Goal: Information Seeking & Learning: Learn about a topic

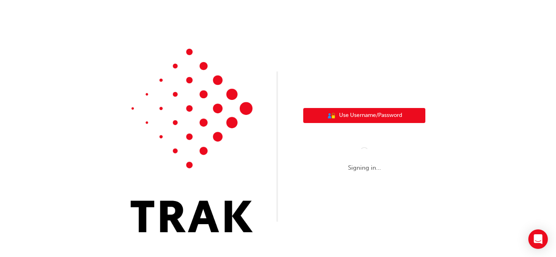
click at [385, 118] on span "Use Username/Password" at bounding box center [370, 115] width 63 height 9
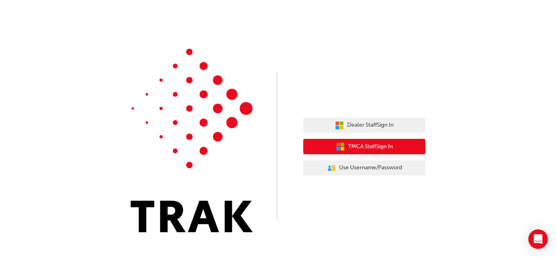
click at [378, 146] on span "TMCA Staff Sign In" at bounding box center [370, 146] width 45 height 9
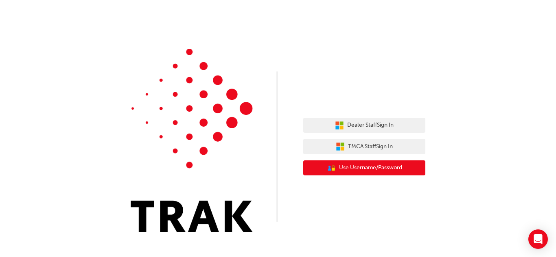
click at [364, 170] on span "Use Username/Password" at bounding box center [370, 167] width 63 height 9
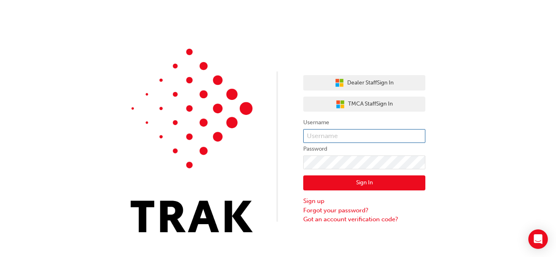
click at [353, 131] on input "text" at bounding box center [364, 136] width 122 height 14
paste input "Diego.ChivaraDevia"
type input "Diego.ChivaraDevia"
click at [343, 135] on input "Diego.ChivaraDevia" at bounding box center [364, 136] width 122 height 14
click at [334, 185] on button "Sign In" at bounding box center [364, 183] width 122 height 15
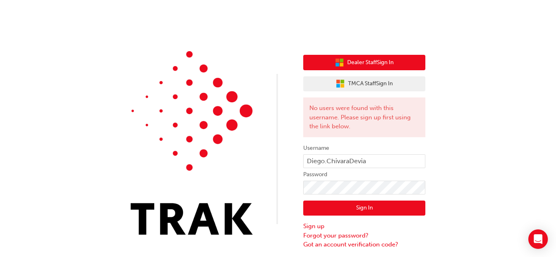
click at [371, 67] on button "Dealer Staff Sign In" at bounding box center [364, 62] width 122 height 15
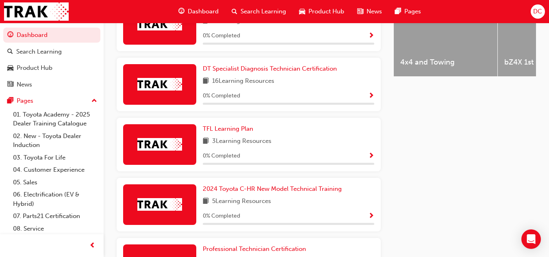
scroll to position [369, 0]
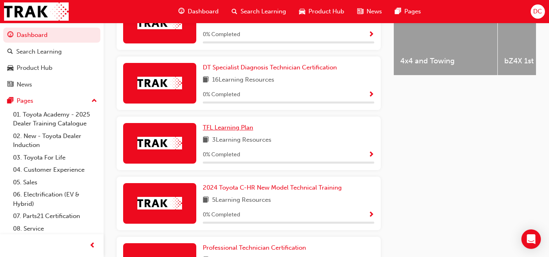
click at [220, 131] on span "TFL Learning Plan" at bounding box center [228, 127] width 50 height 7
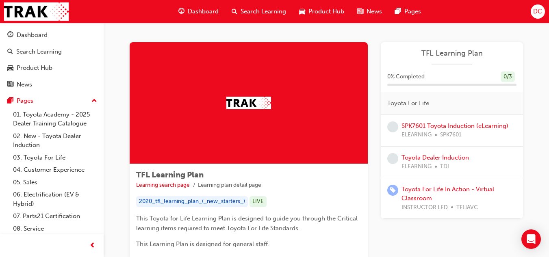
click at [241, 102] on img at bounding box center [249, 103] width 45 height 13
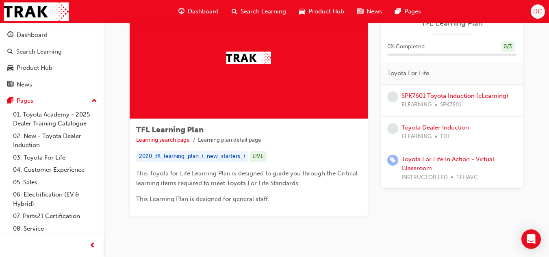
scroll to position [44, 0]
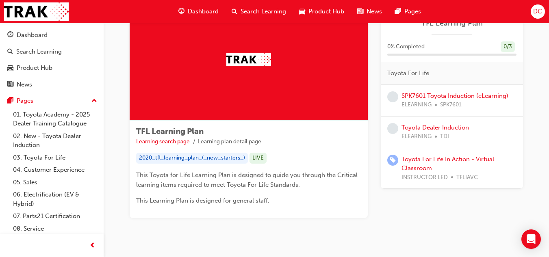
drag, startPoint x: 539, startPoint y: 0, endPoint x: 331, endPoint y: 50, distance: 213.8
click at [331, 50] on div at bounding box center [249, 60] width 238 height 122
click at [447, 128] on link "Toyota Dealer Induction" at bounding box center [436, 127] width 68 height 7
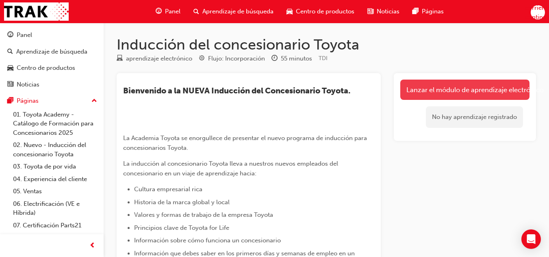
click at [486, 90] on font "Lanzar el módulo de aprendizaje electrónico" at bounding box center [475, 90] width 137 height 8
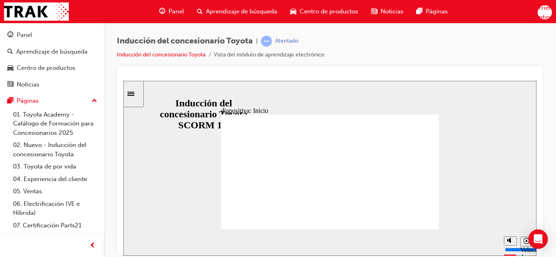
drag, startPoint x: 555, startPoint y: 83, endPoint x: 555, endPoint y: 99, distance: 16.3
click at [555, 99] on div "Inducción del concesionario Toyota | Atentado Inducción del concesionario Toyot…" at bounding box center [330, 130] width 452 height 214
drag, startPoint x: 555, startPoint y: 111, endPoint x: 552, endPoint y: 172, distance: 61.1
click at [552, 172] on div "Inducción del concesionario Toyota | Atentado Inducción del concesionario Toyot…" at bounding box center [330, 130] width 452 height 214
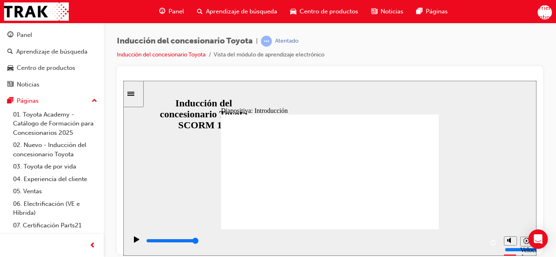
drag, startPoint x: 555, startPoint y: 92, endPoint x: 551, endPoint y: 147, distance: 54.6
click at [551, 147] on div "Inducción del concesionario Toyota | Atentado Inducción del concesionario Toyot…" at bounding box center [330, 130] width 452 height 214
click at [134, 94] on icon "Alternar barra lateral" at bounding box center [130, 94] width 7 height 4
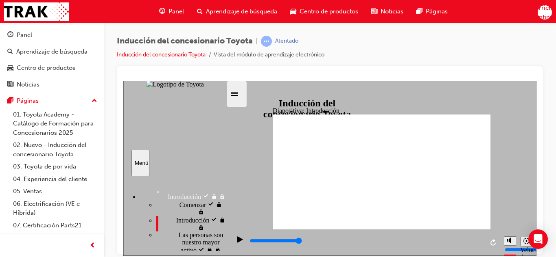
drag, startPoint x: 221, startPoint y: 183, endPoint x: 222, endPoint y: 198, distance: 14.6
click at [222, 198] on li "Introduction Introducción Start visited Comenzar" at bounding box center [182, 221] width 86 height 68
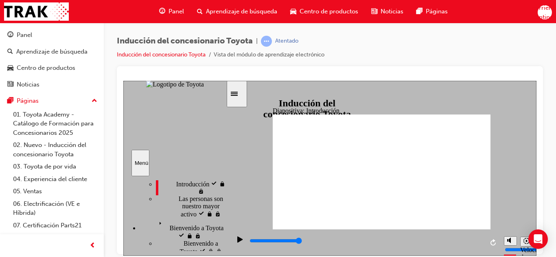
scroll to position [39, 0]
drag, startPoint x: 222, startPoint y: 187, endPoint x: 224, endPoint y: 192, distance: 5.7
click at [224, 189] on div "barra lateral" at bounding box center [174, 185] width 102 height 8
click at [189, 201] on font "Las personas son nuestro mayor activo" at bounding box center [202, 203] width 44 height 22
click at [189, 201] on span "People are our greatest asset visitado" at bounding box center [202, 203] width 47 height 22
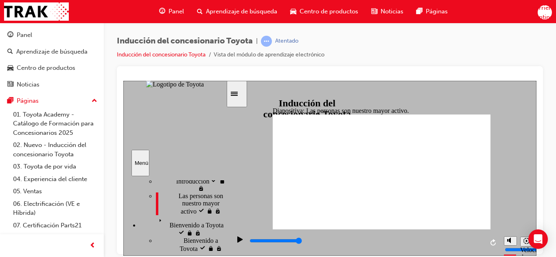
drag, startPoint x: 221, startPoint y: 192, endPoint x: 222, endPoint y: 197, distance: 4.5
click at [222, 197] on ul "Start visited Comenzar Introduction visitado Introducción" at bounding box center [182, 188] width 86 height 54
click at [187, 222] on font "Bienvenido a Toyota" at bounding box center [183, 218] width 54 height 7
click at [237, 242] on icon "Play (Ctrl+Alt+P)" at bounding box center [239, 239] width 5 height 6
click at [187, 222] on span "Welcome to Toyota" at bounding box center [181, 218] width 50 height 7
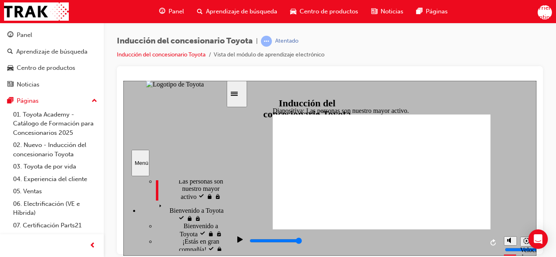
scroll to position [51, 0]
click at [224, 189] on div "barra lateral" at bounding box center [174, 185] width 102 height 8
click at [198, 215] on div "Welcome to Toyota Bienvenido a Toyota" at bounding box center [182, 214] width 86 height 22
click at [156, 216] on icon "Menú" at bounding box center [162, 209] width 12 height 12
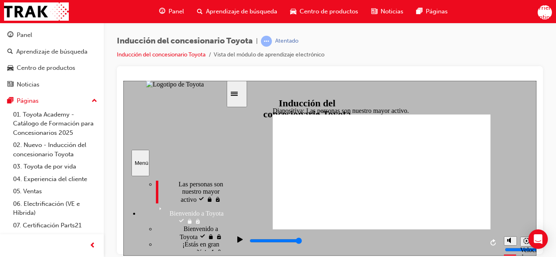
click at [156, 216] on icon "Menú" at bounding box center [162, 209] width 12 height 12
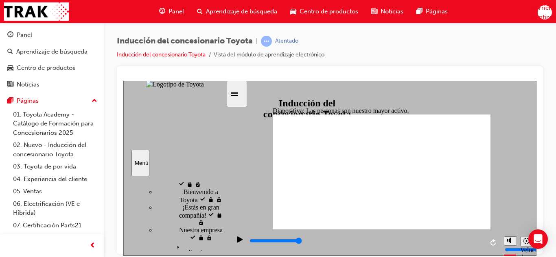
scroll to position [95, 0]
drag, startPoint x: 222, startPoint y: 203, endPoint x: 223, endPoint y: 216, distance: 13.4
click at [223, 198] on div "barra lateral" at bounding box center [174, 189] width 102 height 17
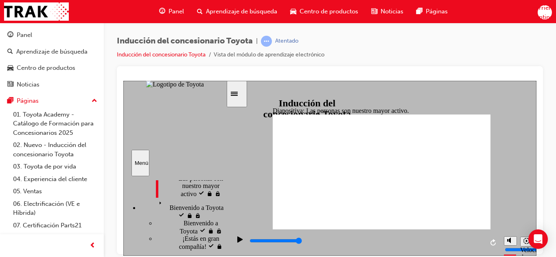
scroll to position [65, 0]
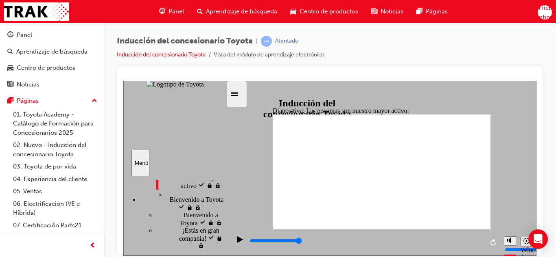
drag, startPoint x: 224, startPoint y: 212, endPoint x: 221, endPoint y: 204, distance: 8.9
click at [221, 204] on div "Introduction Introducción Start visited Comenzar" at bounding box center [174, 213] width 102 height 75
click at [156, 201] on icon "Menú" at bounding box center [162, 196] width 12 height 12
click at [187, 220] on font "Bienvenido a Toyota" at bounding box center [204, 218] width 35 height 14
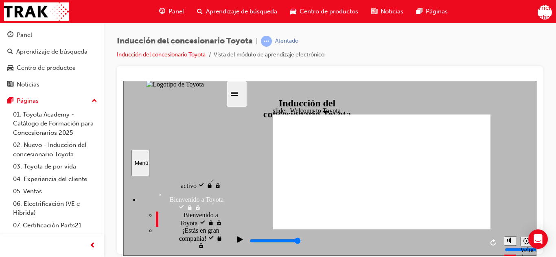
click at [200, 250] on div "Nuestra empresa Nuestra empresa" at bounding box center [191, 257] width 70 height 15
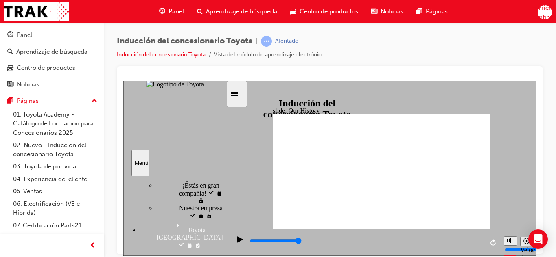
scroll to position [112, 0]
drag, startPoint x: 222, startPoint y: 195, endPoint x: 222, endPoint y: 203, distance: 7.3
click at [222, 190] on div "barra lateral" at bounding box center [174, 185] width 102 height 9
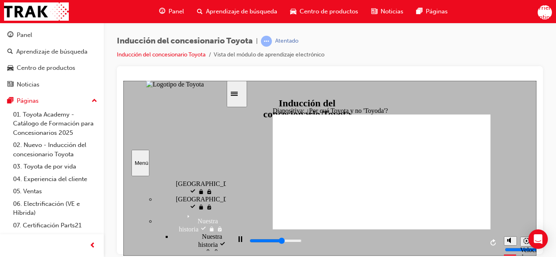
drag, startPoint x: 222, startPoint y: 203, endPoint x: 223, endPoint y: 215, distance: 11.5
click at [223, 190] on div "barra lateral" at bounding box center [174, 185] width 102 height 9
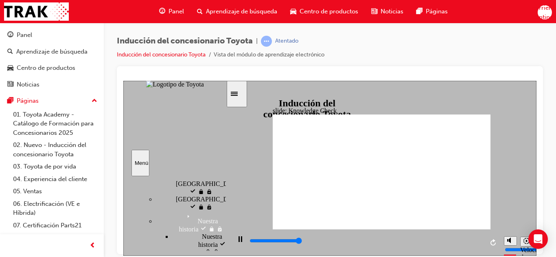
type input "5000"
drag, startPoint x: 324, startPoint y: 146, endPoint x: 359, endPoint y: 150, distance: 35.2
drag, startPoint x: 325, startPoint y: 145, endPoint x: 357, endPoint y: 153, distance: 33.0
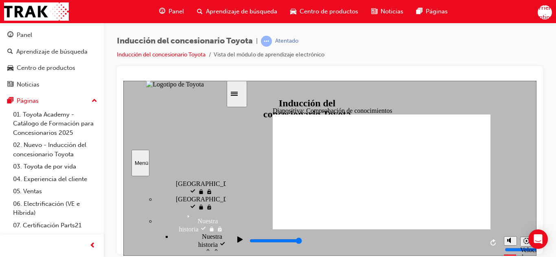
radio input "true"
type input "5000"
radio input "true"
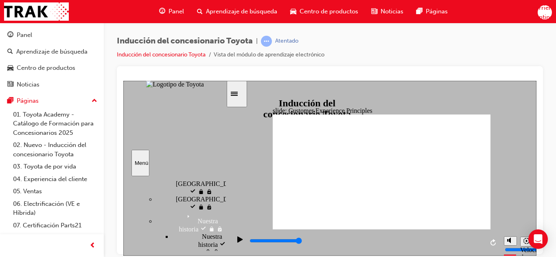
click at [238, 242] on icon "Play (Ctrl+Alt+P)" at bounding box center [239, 239] width 5 height 6
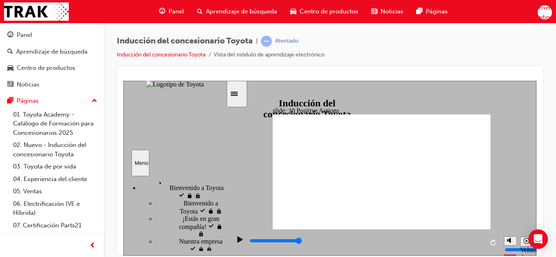
scroll to position [69, 0]
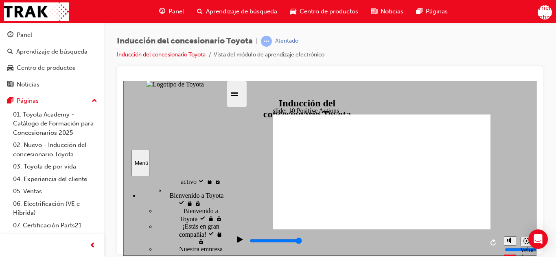
drag, startPoint x: 225, startPoint y: 223, endPoint x: 231, endPoint y: 199, distance: 24.7
click at [231, 199] on div "slide: 10 Positive Actions Group 1 Toyota Way 2020 In 2020, 19 years later, the…" at bounding box center [329, 168] width 413 height 175
click at [538, 136] on div at bounding box center [330, 160] width 426 height 188
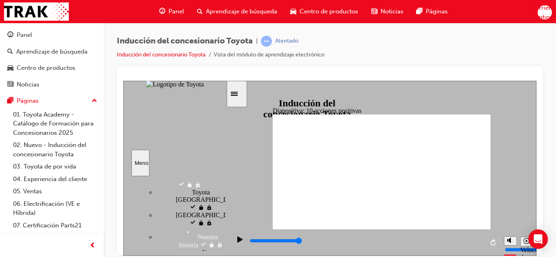
scroll to position [172, 0]
drag, startPoint x: 223, startPoint y: 204, endPoint x: 223, endPoint y: 226, distance: 22.0
click at [223, 194] on div "barra lateral" at bounding box center [174, 187] width 102 height 13
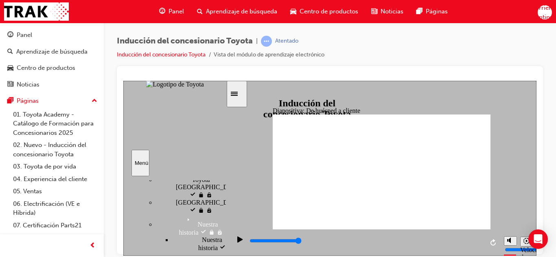
click at [219, 229] on div "Introduction visitado Introducción Start visited Comenzar" at bounding box center [174, 213] width 102 height 75
click at [222, 194] on div "barra lateral" at bounding box center [174, 187] width 102 height 13
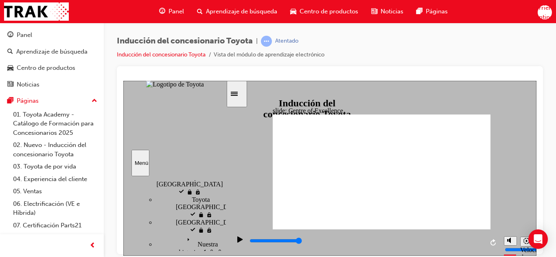
scroll to position [152, 0]
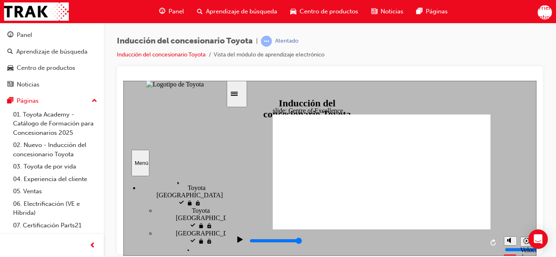
click at [224, 185] on div "barra lateral" at bounding box center [174, 183] width 102 height 4
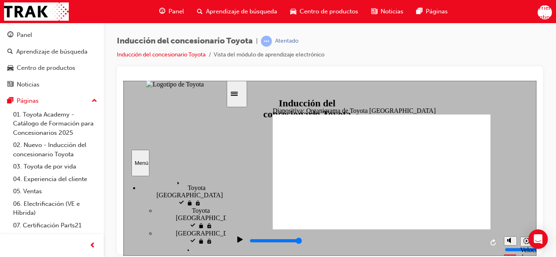
type input "5000"
radio input "true"
type input "5000"
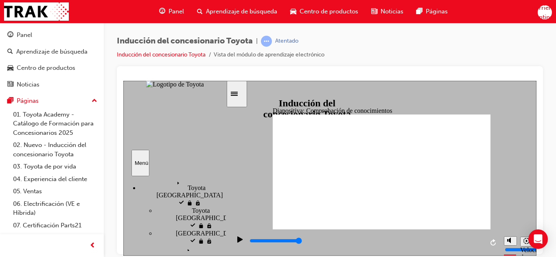
radio input "true"
type input "5000"
radio input "true"
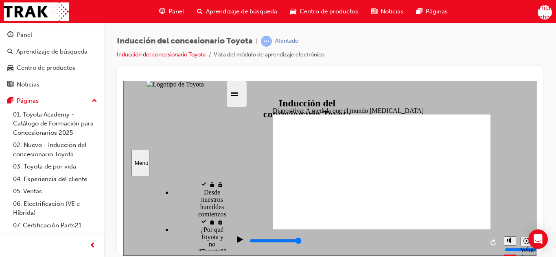
scroll to position [289, 0]
drag, startPoint x: 224, startPoint y: 196, endPoint x: 224, endPoint y: 206, distance: 10.2
click at [224, 185] on div "barra lateral" at bounding box center [174, 183] width 102 height 4
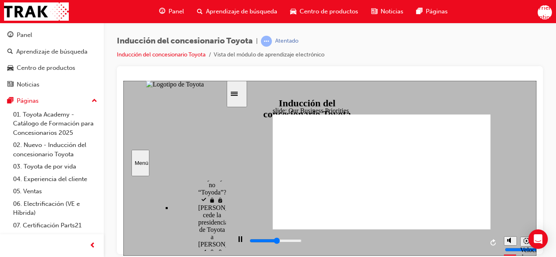
scroll to position [348, 0]
drag, startPoint x: 223, startPoint y: 205, endPoint x: 224, endPoint y: 209, distance: 4.5
click at [224, 185] on div "barra lateral" at bounding box center [174, 183] width 102 height 4
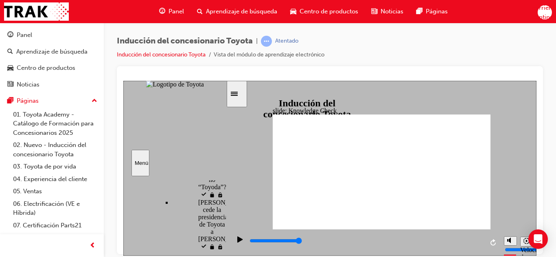
drag, startPoint x: 317, startPoint y: 144, endPoint x: 324, endPoint y: 147, distance: 7.1
click at [237, 242] on icon "Play (Ctrl+Alt+P)" at bounding box center [239, 239] width 5 height 6
type input "5000"
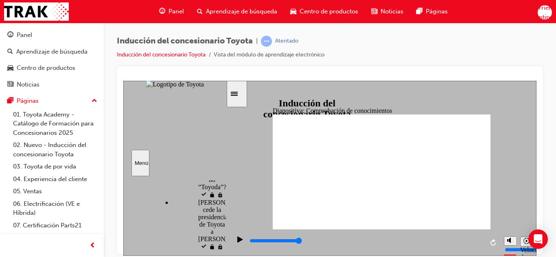
type input "m"
type input "mo"
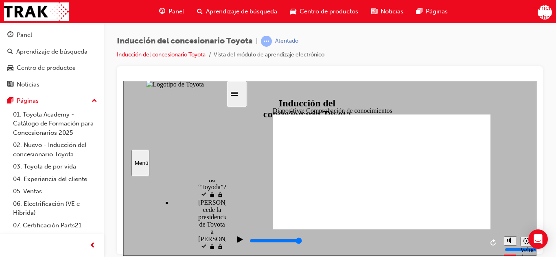
type input "mo"
type input "mob"
type input "mobi"
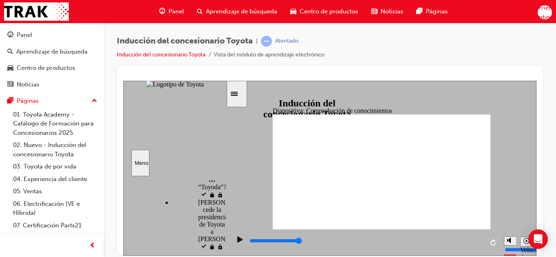
type input "mobil"
type input "mobili"
type input "mobilit"
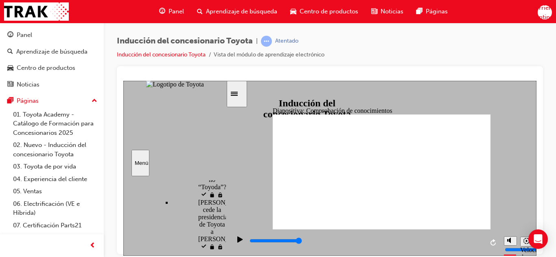
type input "mobilit"
type input "mobility"
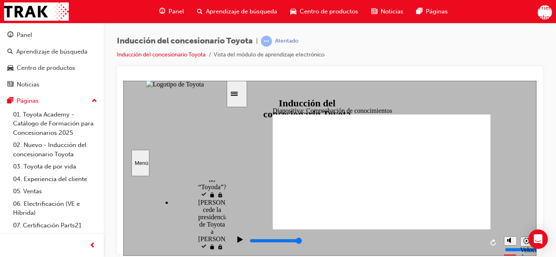
type input "mobility"
type input "5000"
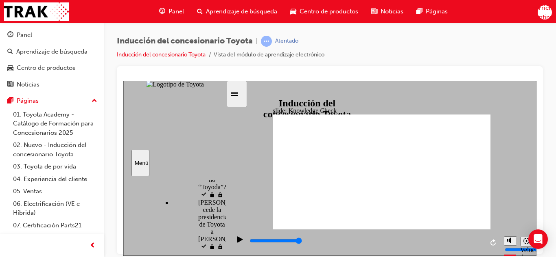
drag, startPoint x: 302, startPoint y: 157, endPoint x: 339, endPoint y: 155, distance: 37.0
drag, startPoint x: 224, startPoint y: 209, endPoint x: 227, endPoint y: 214, distance: 5.1
click at [227, 214] on div "Diapositiva: Comprobación de conocimientos Rectángulo 1 ATRÁS ATRÁS ENTREGAR EN…" at bounding box center [329, 168] width 413 height 175
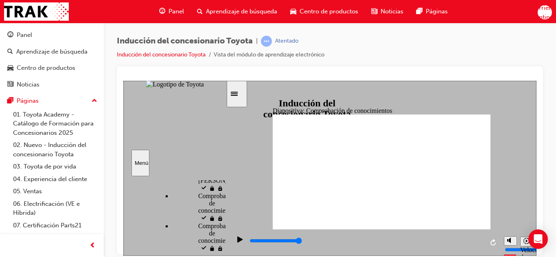
drag, startPoint x: 437, startPoint y: 155, endPoint x: 411, endPoint y: 156, distance: 26.5
click at [223, 185] on div "barra lateral" at bounding box center [174, 183] width 102 height 4
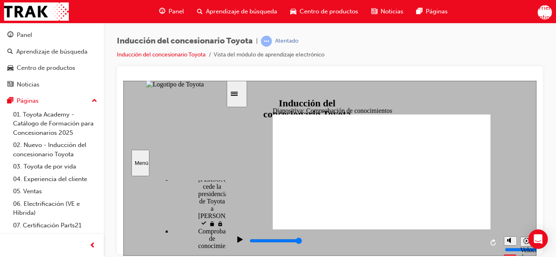
type input "m"
type input "mo"
type input "mob"
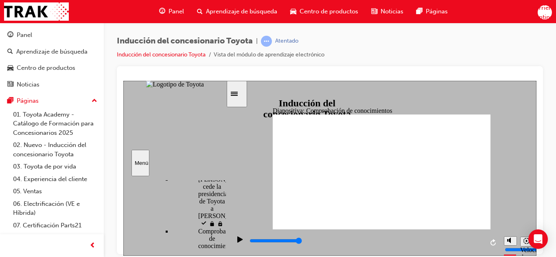
type input "mob"
type input "mobi"
type input "mobil"
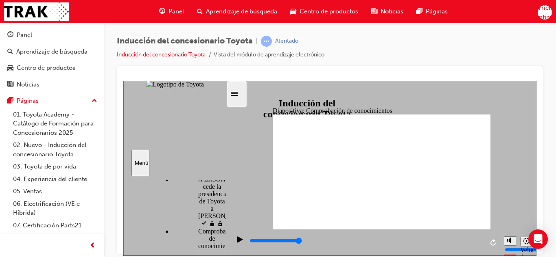
type input "mobile"
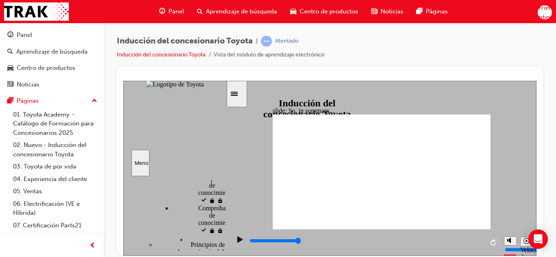
click at [224, 185] on div "barra lateral" at bounding box center [174, 183] width 102 height 4
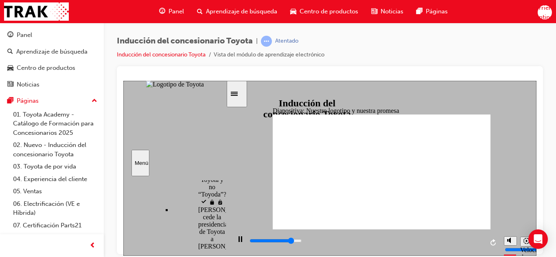
scroll to position [355, 0]
drag, startPoint x: 222, startPoint y: 219, endPoint x: 217, endPoint y: 214, distance: 6.6
click at [217, 214] on div "Introduction visitado Introducción Start visited Comenzar" at bounding box center [174, 213] width 102 height 75
drag, startPoint x: 223, startPoint y: 218, endPoint x: 224, endPoint y: 181, distance: 36.6
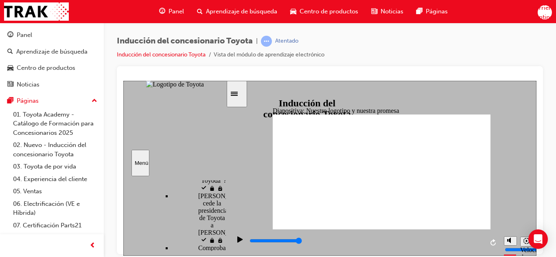
click at [223, 186] on div "barra lateral" at bounding box center [174, 183] width 102 height 5
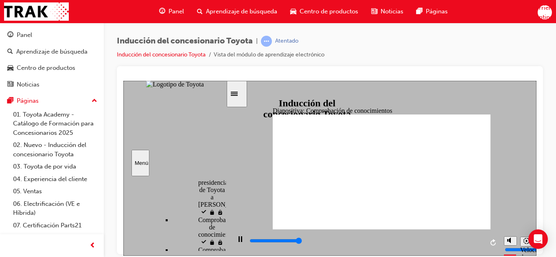
type input "5000"
radio input "true"
drag, startPoint x: 320, startPoint y: 143, endPoint x: 348, endPoint y: 147, distance: 27.6
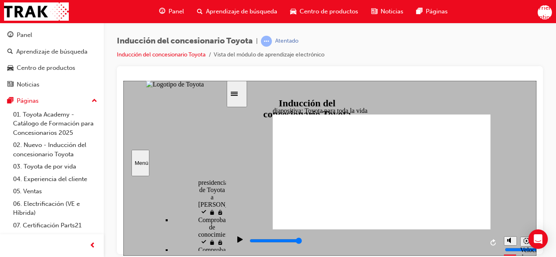
click at [224, 187] on div "barra lateral" at bounding box center [174, 184] width 102 height 6
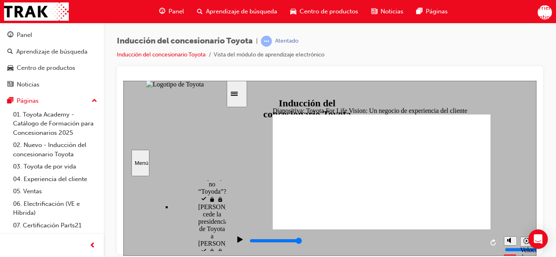
drag, startPoint x: 224, startPoint y: 220, endPoint x: 222, endPoint y: 224, distance: 4.4
click at [222, 187] on div "barra lateral" at bounding box center [174, 184] width 102 height 6
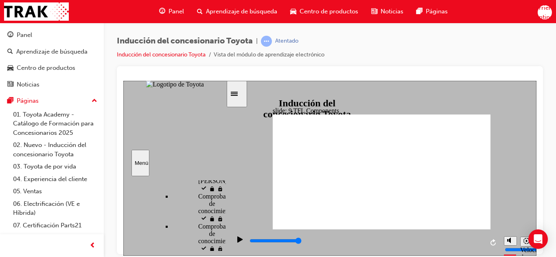
scroll to position [410, 0]
click at [222, 187] on div "barra lateral" at bounding box center [174, 184] width 102 height 6
type input "2800"
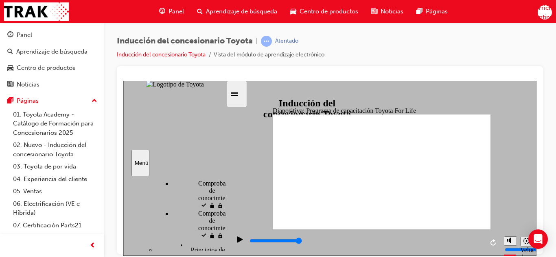
click at [224, 187] on div "barra lateral" at bounding box center [174, 184] width 102 height 6
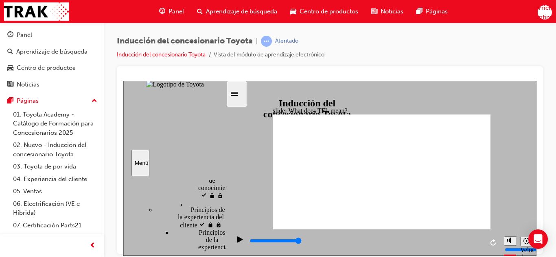
drag, startPoint x: 224, startPoint y: 227, endPoint x: 222, endPoint y: 231, distance: 4.8
click at [222, 187] on div "barra lateral" at bounding box center [174, 184] width 102 height 6
type input "5000"
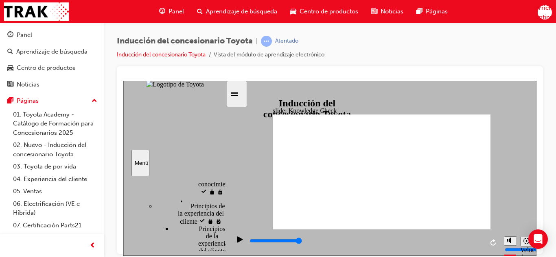
drag, startPoint x: 300, startPoint y: 145, endPoint x: 343, endPoint y: 145, distance: 43.1
radio input "false"
radio input "true"
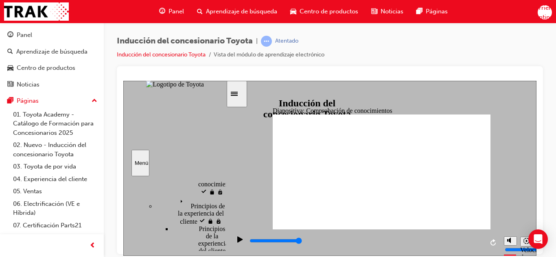
radio input "true"
drag, startPoint x: 222, startPoint y: 244, endPoint x: 227, endPoint y: 229, distance: 15.9
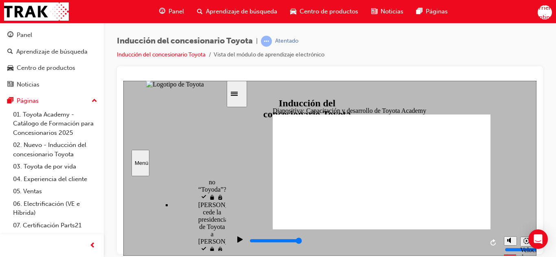
click at [227, 229] on div "Diapositiva: Capacitación y desarrollo de Toyota Academy Capacitación y desarro…" at bounding box center [329, 168] width 413 height 175
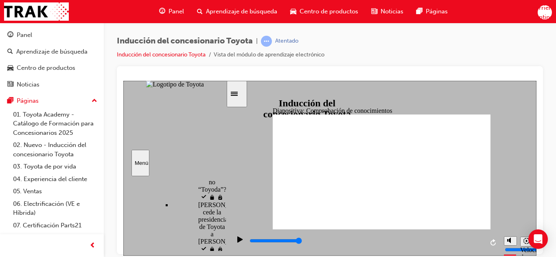
type input "5000"
radio input "true"
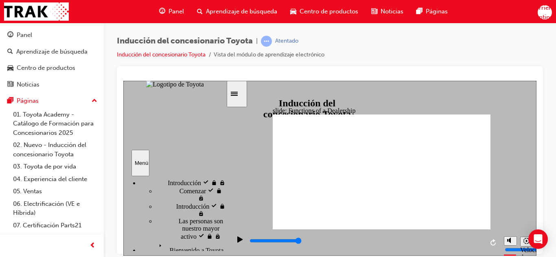
scroll to position [0, 0]
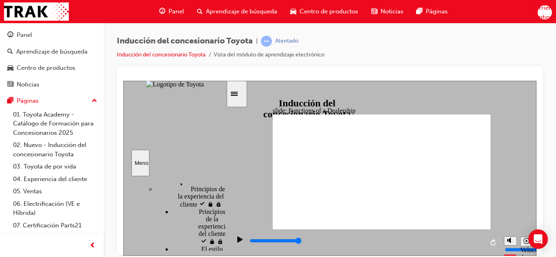
drag, startPoint x: 223, startPoint y: 224, endPoint x: 217, endPoint y: 234, distance: 11.2
click at [217, 234] on div "Introduction visitado Introducción Start visited Comenzar" at bounding box center [174, 213] width 102 height 75
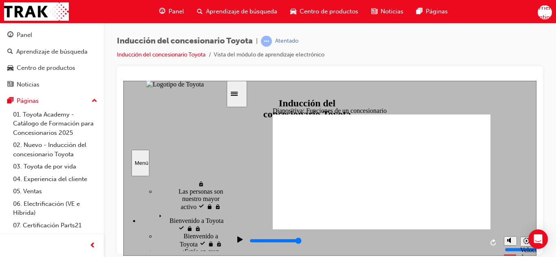
scroll to position [31, 0]
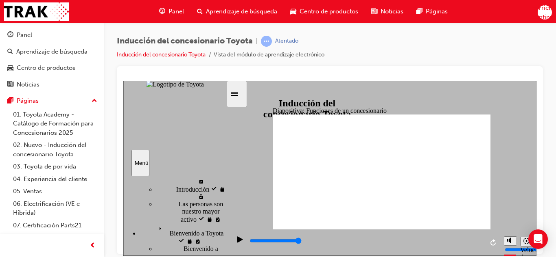
drag, startPoint x: 224, startPoint y: 231, endPoint x: 220, endPoint y: 185, distance: 46.2
click at [220, 185] on div "Introduction visitado Introducción Start visited Comenzar" at bounding box center [174, 213] width 102 height 75
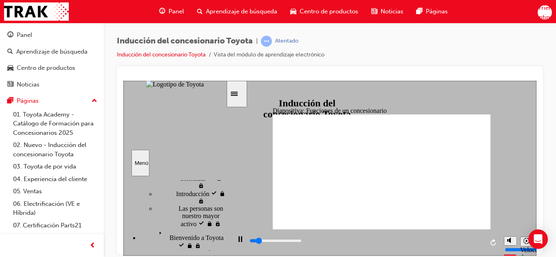
scroll to position [31, 0]
click at [223, 187] on div "barra lateral" at bounding box center [174, 184] width 102 height 6
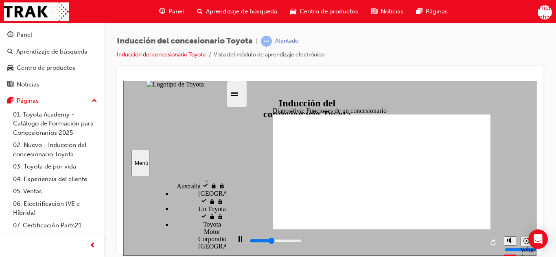
scroll to position [676, 0]
drag, startPoint x: 224, startPoint y: 187, endPoint x: 228, endPoint y: 262, distance: 74.9
click at [228, 256] on html "Diapositiva: Funciones de un concesionario Rectángulo 1 Rectángulo 2 Funciones …" at bounding box center [329, 168] width 413 height 175
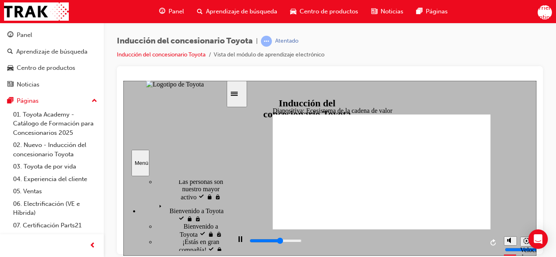
scroll to position [66, 0]
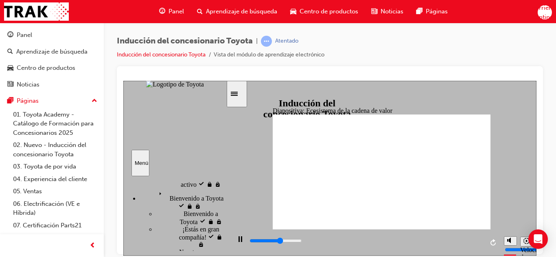
drag, startPoint x: 222, startPoint y: 218, endPoint x: 221, endPoint y: 192, distance: 26.9
click at [221, 192] on div "Introduction visitado Introducción Start visited Comenzar" at bounding box center [174, 213] width 102 height 75
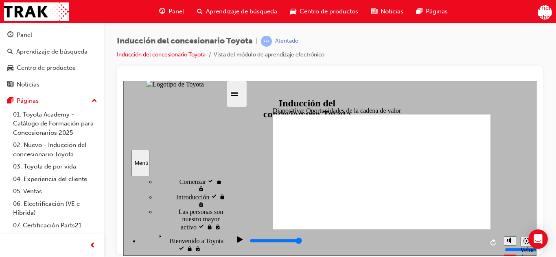
scroll to position [0, 0]
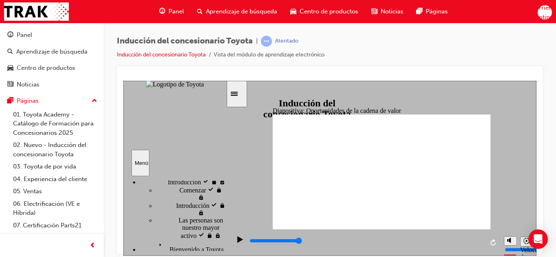
drag, startPoint x: 224, startPoint y: 190, endPoint x: 222, endPoint y: 186, distance: 4.2
click at [222, 186] on div "barra lateral" at bounding box center [174, 184] width 102 height 6
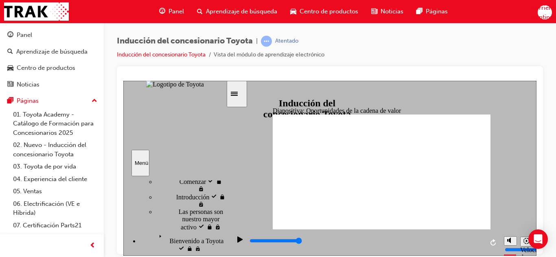
drag, startPoint x: 221, startPoint y: 186, endPoint x: 221, endPoint y: 195, distance: 8.5
click at [221, 231] on div "Welcome to Toyota visitado Bienvenido a Toyota" at bounding box center [182, 242] width 86 height 22
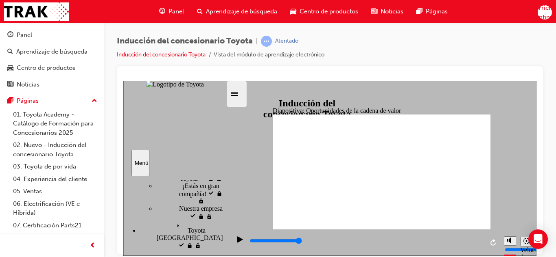
drag, startPoint x: 223, startPoint y: 185, endPoint x: 223, endPoint y: 192, distance: 7.7
click at [223, 186] on div "barra lateral" at bounding box center [174, 183] width 102 height 5
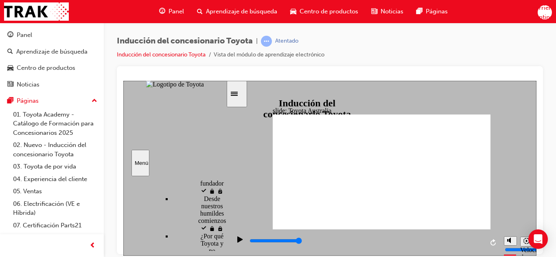
scroll to position [282, 0]
drag, startPoint x: 223, startPoint y: 204, endPoint x: 223, endPoint y: 230, distance: 26.0
click at [223, 190] on div "barra lateral" at bounding box center [174, 185] width 102 height 9
click at [225, 188] on div "barra lateral" at bounding box center [174, 184] width 102 height 7
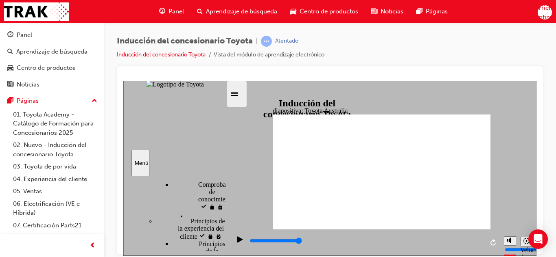
drag, startPoint x: 225, startPoint y: 216, endPoint x: 226, endPoint y: 236, distance: 19.5
click at [226, 236] on div "Introduction visitado Introducción Start visited Comenzar" at bounding box center [174, 214] width 103 height 76
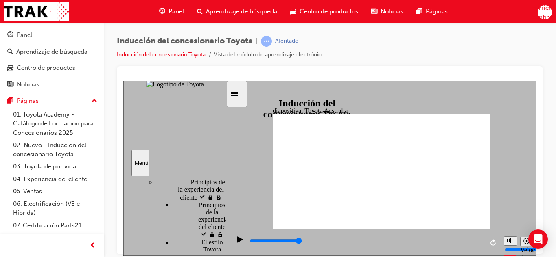
drag, startPoint x: 224, startPoint y: 236, endPoint x: 223, endPoint y: 240, distance: 4.5
click at [223, 188] on div "barra lateral" at bounding box center [174, 184] width 102 height 7
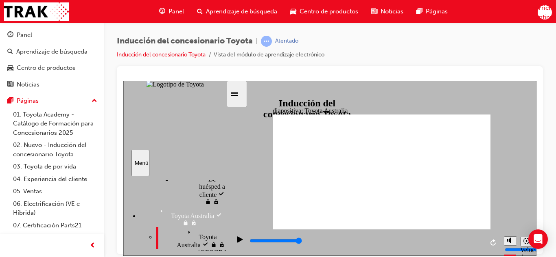
scroll to position [619, 0]
drag, startPoint x: 223, startPoint y: 231, endPoint x: 222, endPoint y: 244, distance: 13.1
click at [222, 187] on div "barra lateral" at bounding box center [174, 184] width 102 height 6
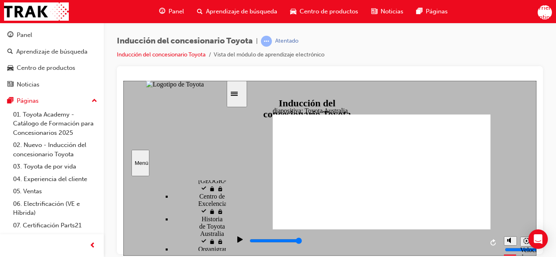
scroll to position [719, 0]
drag, startPoint x: 225, startPoint y: 231, endPoint x: 225, endPoint y: 240, distance: 8.1
click at [225, 186] on div "barra lateral" at bounding box center [174, 183] width 102 height 5
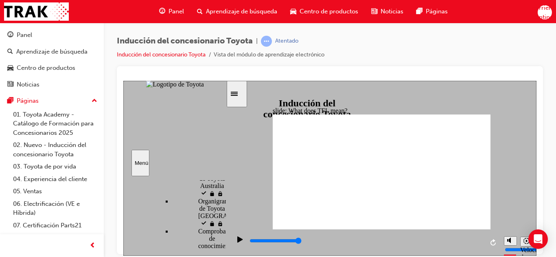
scroll to position [809, 0]
drag, startPoint x: 223, startPoint y: 238, endPoint x: 223, endPoint y: 245, distance: 7.3
click at [223, 186] on div "barra lateral" at bounding box center [174, 183] width 102 height 5
drag, startPoint x: 223, startPoint y: 245, endPoint x: 205, endPoint y: 244, distance: 17.9
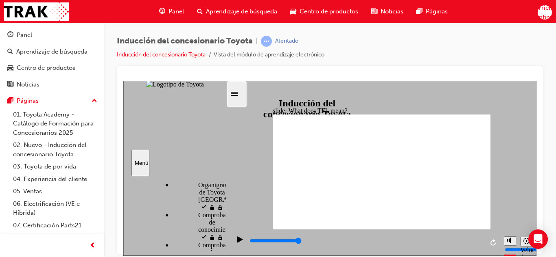
click at [205, 244] on div "Introduction visitado Introducción Start visited Comenzar" at bounding box center [174, 213] width 102 height 75
drag, startPoint x: 224, startPoint y: 241, endPoint x: 223, endPoint y: 247, distance: 6.6
click at [223, 185] on div "barra lateral" at bounding box center [174, 183] width 102 height 4
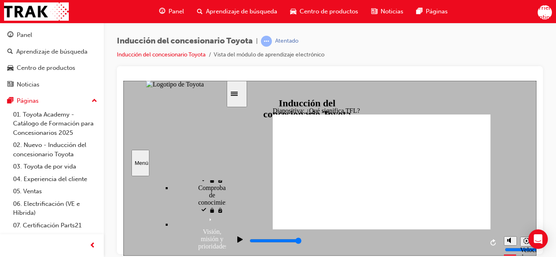
click at [224, 185] on div "barra lateral" at bounding box center [174, 183] width 102 height 4
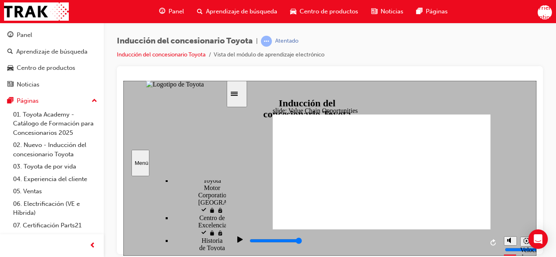
type input "11300"
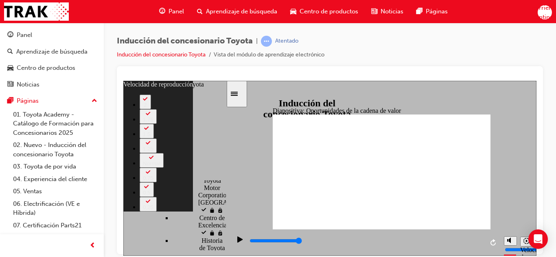
type input "64"
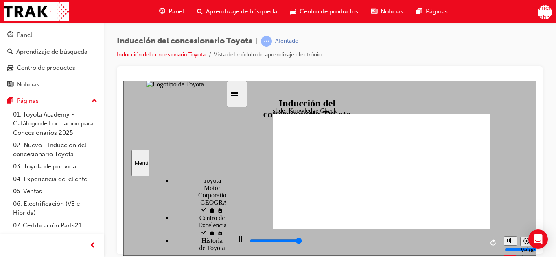
type input "5000"
radio input "true"
type input "5000"
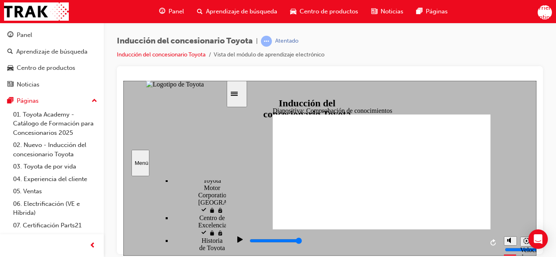
radio input "true"
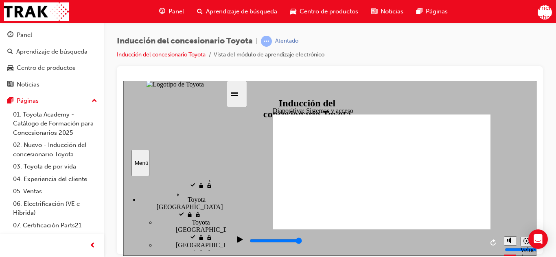
scroll to position [133, 0]
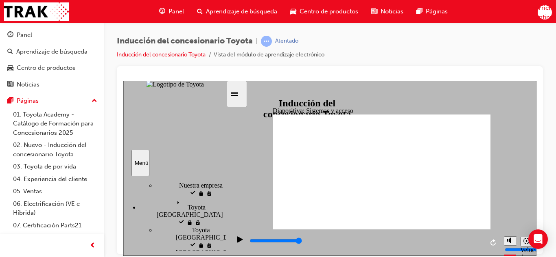
drag, startPoint x: 224, startPoint y: 249, endPoint x: 216, endPoint y: 199, distance: 50.2
click at [216, 199] on div "Introduction visitado Introducción Start visited Comenzar" at bounding box center [174, 213] width 102 height 75
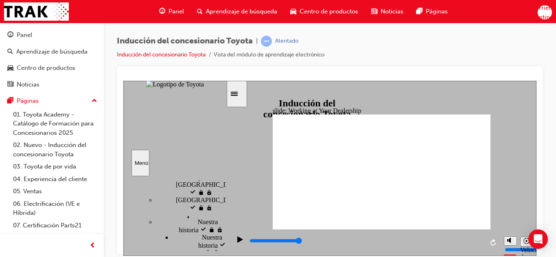
scroll to position [192, 0]
drag, startPoint x: 223, startPoint y: 198, endPoint x: 223, endPoint y: 205, distance: 6.9
click at [223, 188] on div "barra lateral" at bounding box center [174, 184] width 102 height 7
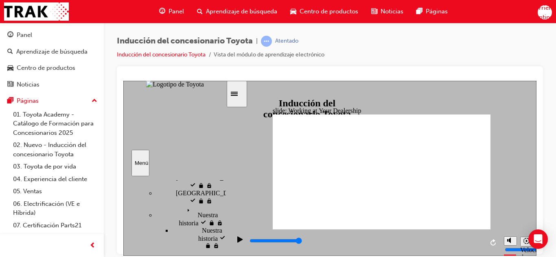
drag, startPoint x: 221, startPoint y: 208, endPoint x: 220, endPoint y: 217, distance: 9.1
click at [226, 207] on div "Introduction visitado Introducción Start visited Comenzar" at bounding box center [174, 214] width 103 height 76
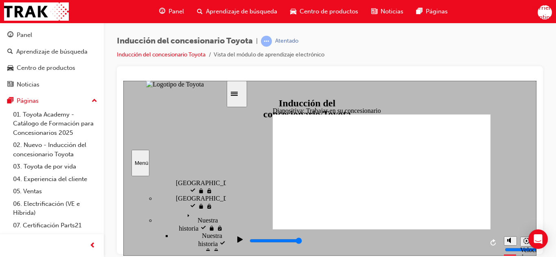
click at [222, 188] on div "barra lateral" at bounding box center [174, 184] width 102 height 7
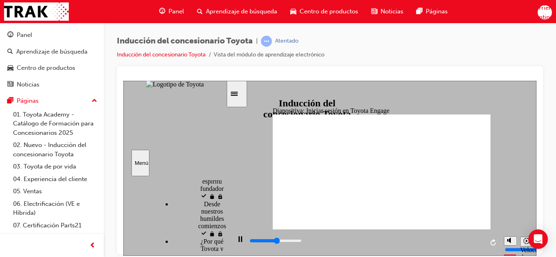
scroll to position [282, 0]
drag, startPoint x: 223, startPoint y: 205, endPoint x: 226, endPoint y: 216, distance: 11.3
click at [226, 216] on div "Introduction visitado Introducción Start visited Comenzar" at bounding box center [174, 214] width 103 height 76
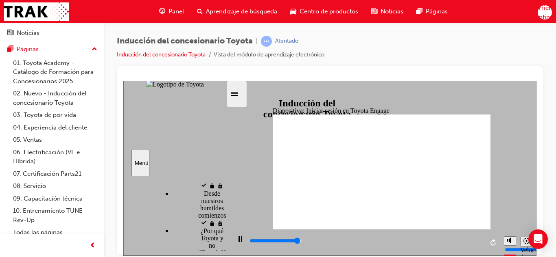
scroll to position [57, 0]
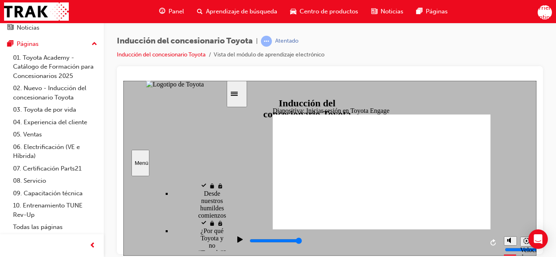
type input "5000"
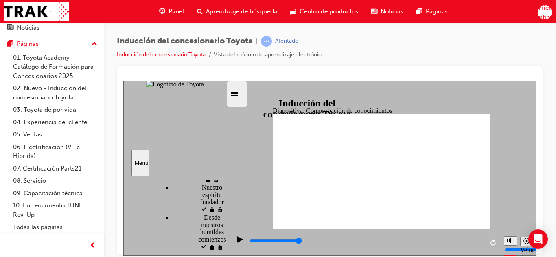
scroll to position [240, 0]
drag, startPoint x: 223, startPoint y: 218, endPoint x: 223, endPoint y: 213, distance: 4.5
click at [223, 188] on div "barra lateral" at bounding box center [174, 184] width 102 height 7
type input "t"
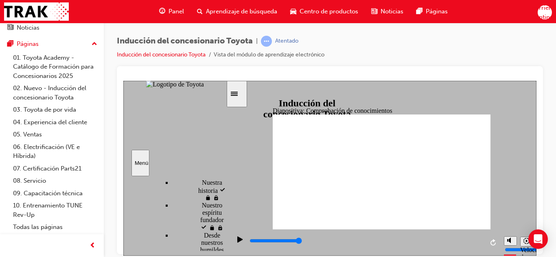
type input "t"
type input "to"
type input "toyo"
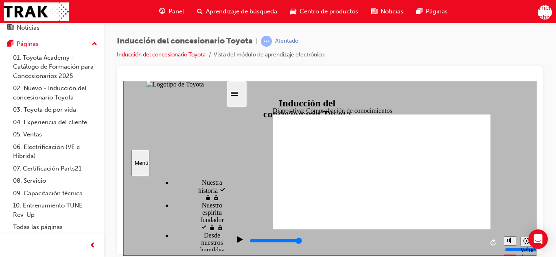
type input "toyot"
type input "toyota"
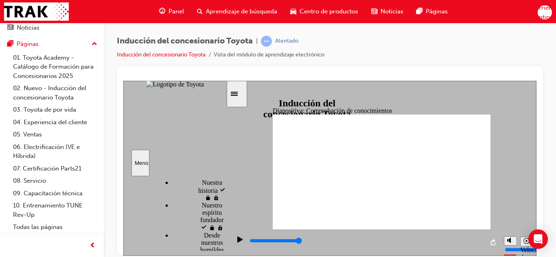
type input "toyota"
type input "toyota en"
type input "toyota enga"
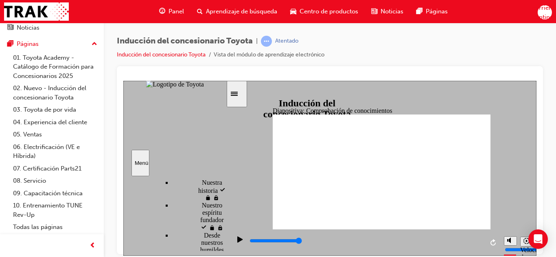
type input "toyota engag"
type input "toyota engage"
type input "toyota engag"
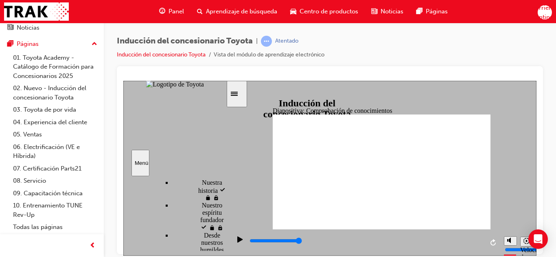
type input "toyota engag"
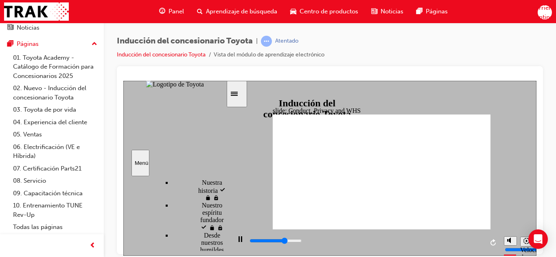
drag, startPoint x: 223, startPoint y: 219, endPoint x: 224, endPoint y: 226, distance: 7.0
click at [224, 189] on div "barra lateral" at bounding box center [174, 185] width 102 height 8
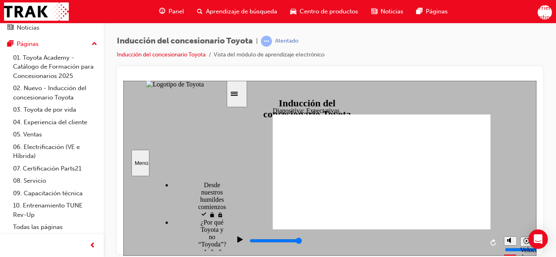
scroll to position [288, 0]
drag, startPoint x: 223, startPoint y: 222, endPoint x: 224, endPoint y: 229, distance: 6.2
click at [224, 189] on div "barra lateral" at bounding box center [174, 185] width 102 height 8
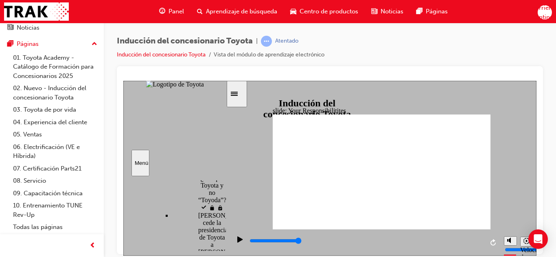
scroll to position [329, 0]
drag, startPoint x: 224, startPoint y: 228, endPoint x: 224, endPoint y: 232, distance: 4.1
click at [224, 189] on div "barra lateral" at bounding box center [174, 185] width 102 height 8
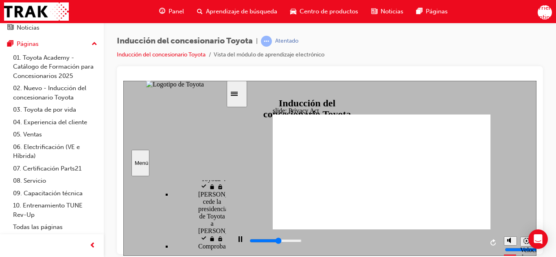
type input "10100"
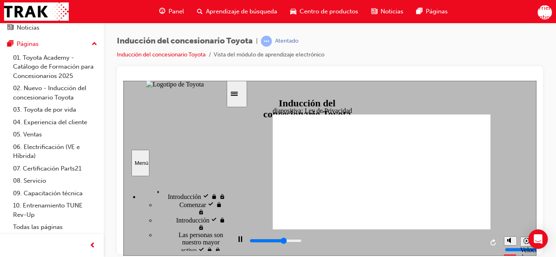
scroll to position [356, 0]
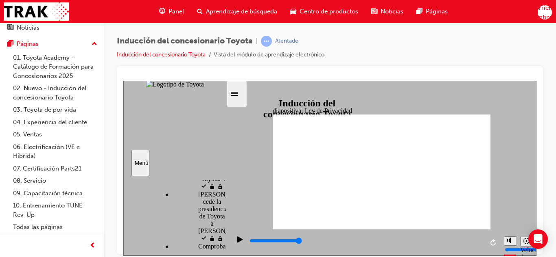
click at [252, 208] on div "diapositiva: EPI Rectángulo 1 Equipo de protección personal EPI Equipo de prote…" at bounding box center [329, 168] width 413 height 175
drag, startPoint x: 225, startPoint y: 234, endPoint x: 224, endPoint y: 239, distance: 4.9
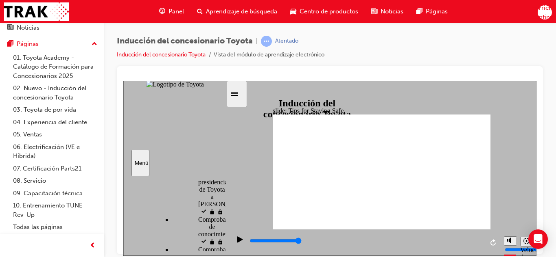
click at [224, 189] on div "barra lateral" at bounding box center [174, 185] width 102 height 8
click at [220, 237] on div "Introduction visitado Introducción Start visited Comenzar" at bounding box center [174, 213] width 102 height 75
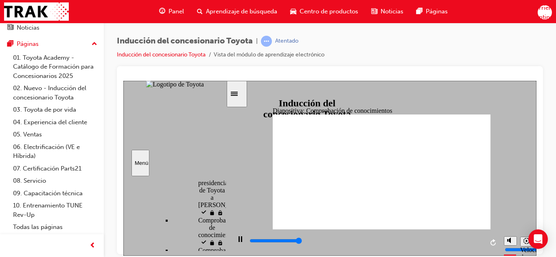
type input "5000"
checkbox input "true"
type input "5000"
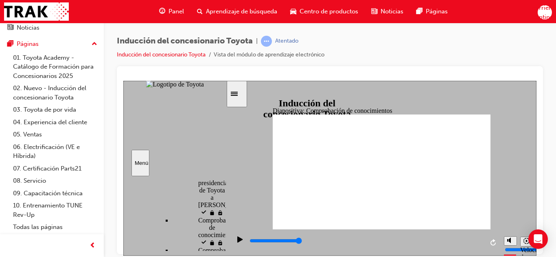
radio input "true"
type input "5000"
checkbox input "true"
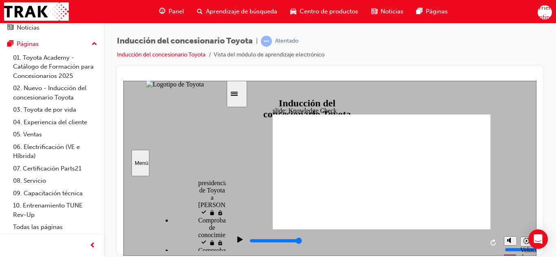
type input "5000"
checkbox input "true"
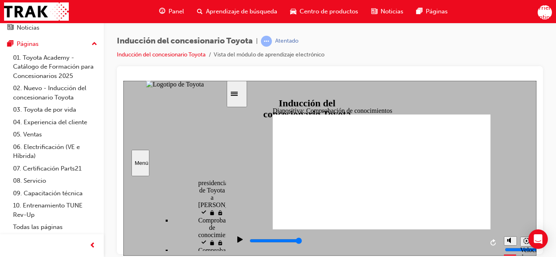
checkbox input "false"
click at [382, 186] on span "Rectangle 2 Oval 2 cross icon 1 Freeform 1 Freeform 2 Incorrect That’s not righ…" at bounding box center [381, 175] width 218 height 122
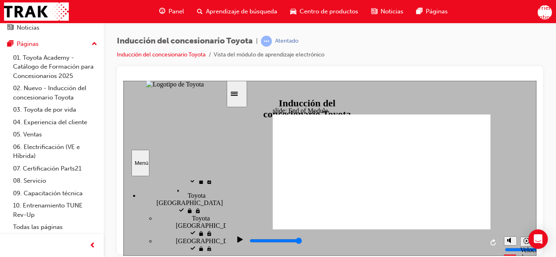
type input "9900"
drag, startPoint x: 222, startPoint y: 244, endPoint x: 222, endPoint y: 255, distance: 11.0
click at [222, 255] on section "Menú Introduction visitado Introducción Start visited Comenzar" at bounding box center [174, 168] width 103 height 175
drag, startPoint x: 222, startPoint y: 244, endPoint x: 227, endPoint y: 254, distance: 11.1
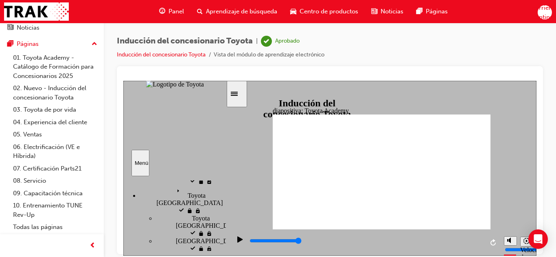
click at [227, 254] on div "diapositiva: Toyota Academy REANUDAR REANUDAR RESTART RESTART Volver arriba Vel…" at bounding box center [329, 168] width 413 height 175
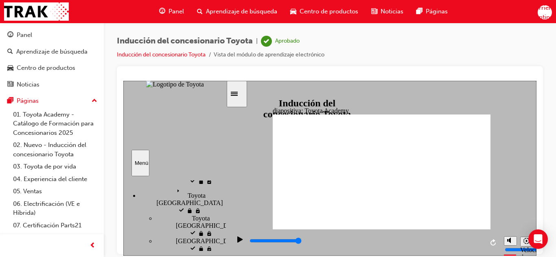
scroll to position [57, 0]
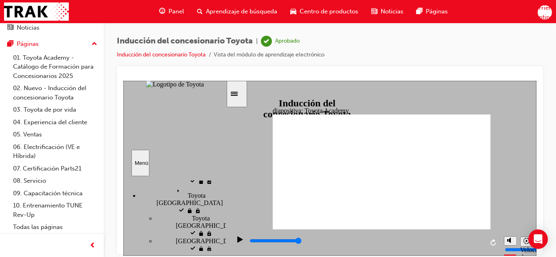
click at [392, 40] on div "Inducción del concesionario Toyota | Aprobado Inducción del concesionario Toyot…" at bounding box center [330, 51] width 426 height 31
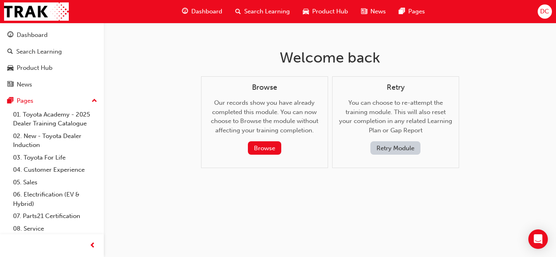
scroll to position [13, 0]
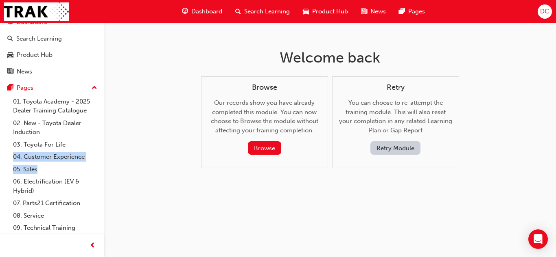
drag, startPoint x: 95, startPoint y: 145, endPoint x: 96, endPoint y: 163, distance: 18.3
click at [96, 163] on div "Dashboard Search Learning Product Hub News Pages Pages 01. Toyota Academy - 202…" at bounding box center [52, 136] width 104 height 253
click at [92, 89] on span "up-icon" at bounding box center [95, 88] width 6 height 11
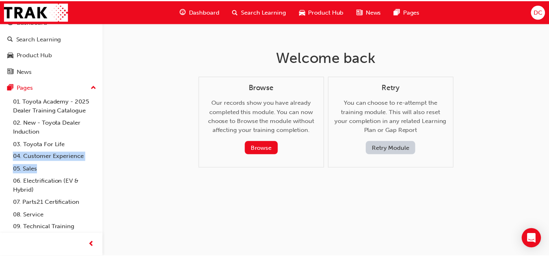
scroll to position [0, 0]
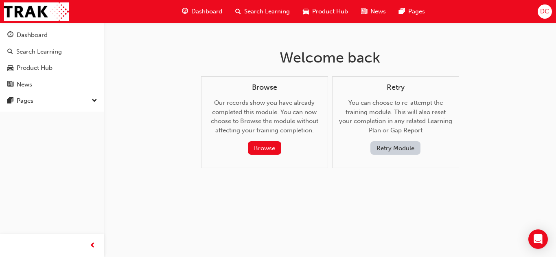
click at [86, 89] on link "News" at bounding box center [51, 84] width 97 height 15
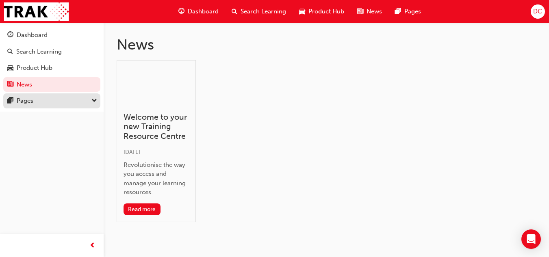
click at [87, 105] on div "Pages" at bounding box center [51, 101] width 89 height 10
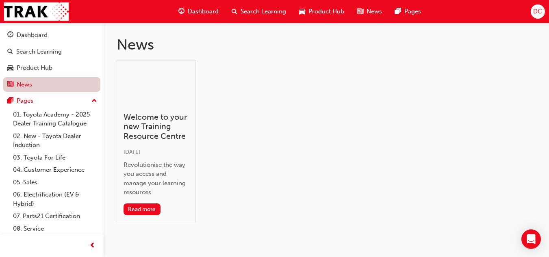
click at [60, 87] on link "News" at bounding box center [51, 84] width 97 height 15
click at [541, 11] on span "DC" at bounding box center [538, 11] width 9 height 9
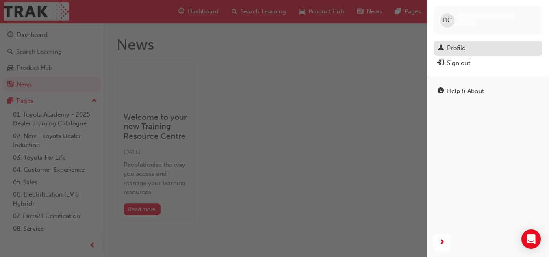
click at [506, 51] on div "Profile" at bounding box center [488, 48] width 101 height 10
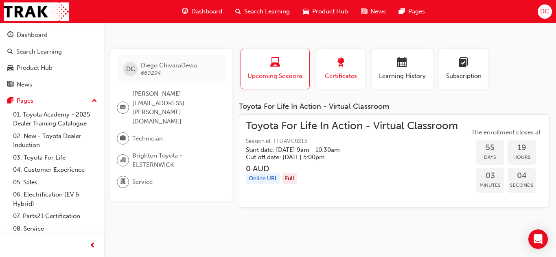
click at [347, 76] on span "Certificates" at bounding box center [340, 76] width 37 height 9
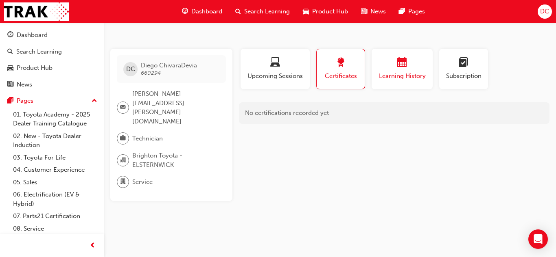
click at [397, 74] on span "Learning History" at bounding box center [401, 76] width 49 height 9
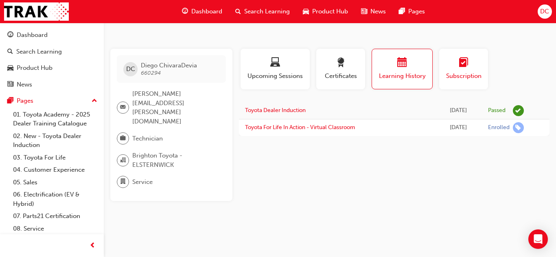
click at [443, 72] on button "Subscription" at bounding box center [463, 69] width 49 height 41
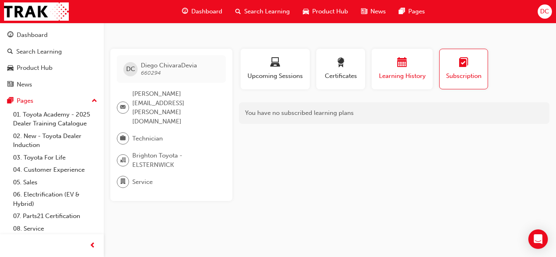
click at [416, 76] on span "Learning History" at bounding box center [401, 76] width 49 height 9
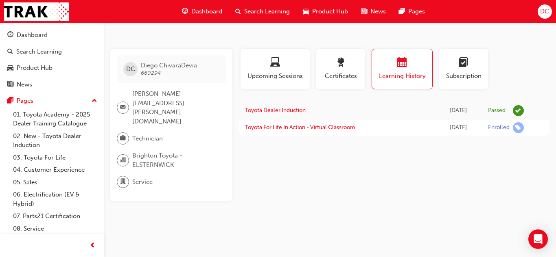
click at [164, 133] on div "Technician" at bounding box center [168, 139] width 102 height 12
click at [160, 151] on span "Brighton Toyota - ELSTERNWICK" at bounding box center [175, 160] width 87 height 18
click at [144, 178] on span "Service" at bounding box center [142, 182] width 20 height 9
click at [466, 78] on span "Subscription" at bounding box center [463, 76] width 37 height 9
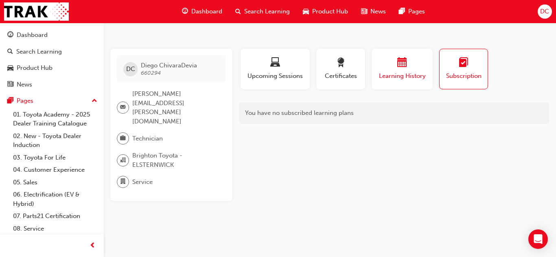
click at [421, 70] on div "Learning History" at bounding box center [401, 69] width 49 height 23
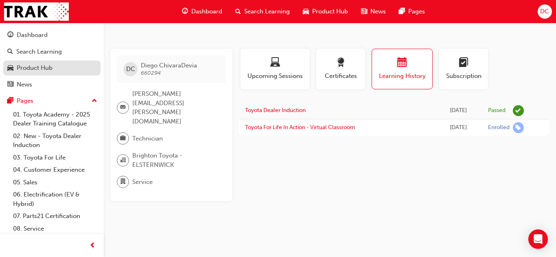
click at [54, 66] on div "Product Hub" at bounding box center [51, 68] width 89 height 10
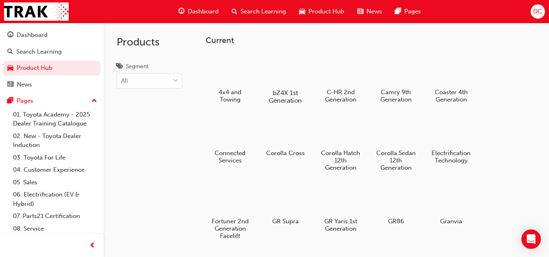
click at [292, 79] on div at bounding box center [285, 69] width 45 height 32
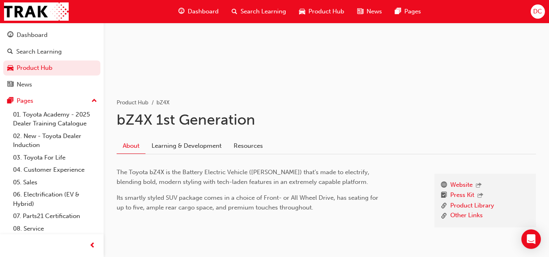
scroll to position [91, 0]
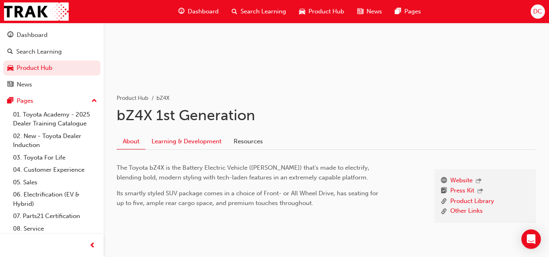
click at [187, 146] on link "Learning & Development" at bounding box center [187, 141] width 82 height 15
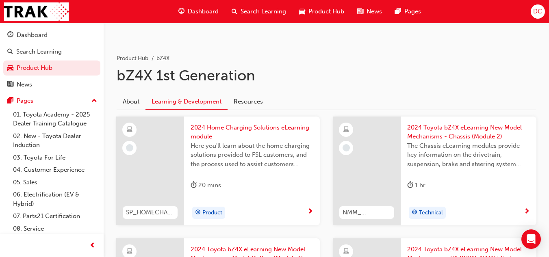
scroll to position [119, 0]
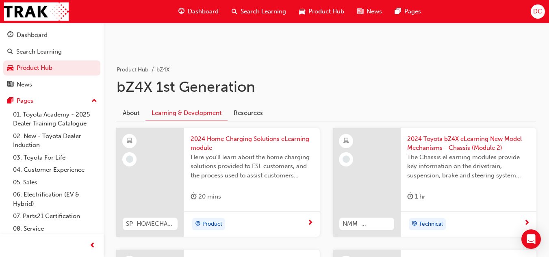
click at [465, 138] on span "2024 Toyota bZ4X eLearning New Model Mechanisms - Chassis (Module 2)" at bounding box center [469, 144] width 123 height 18
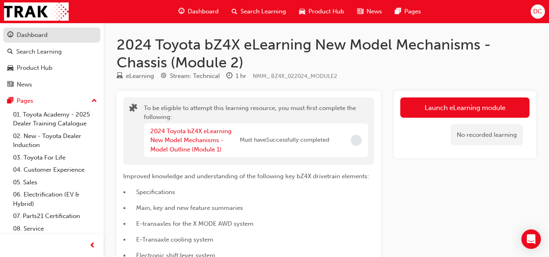
click at [40, 40] on link "Dashboard" at bounding box center [51, 35] width 97 height 15
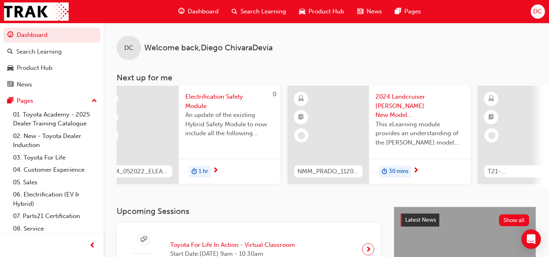
scroll to position [0, 13]
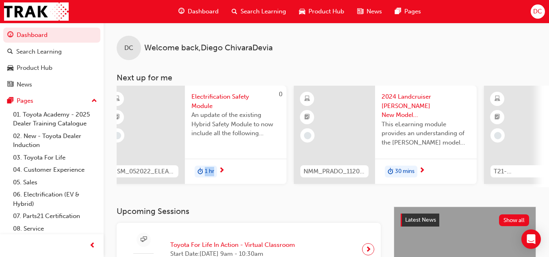
drag, startPoint x: 255, startPoint y: 191, endPoint x: 196, endPoint y: 199, distance: 59.1
click at [196, 199] on div "DC Welcome back , [PERSON_NAME] Next up for me 0 ESM_052022_ELEARN Electrificat…" at bounding box center [327, 115] width 446 height 184
click at [77, 99] on div "Pages" at bounding box center [51, 101] width 89 height 10
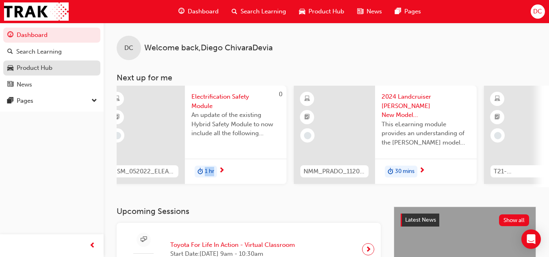
click at [45, 70] on div "Product Hub" at bounding box center [35, 67] width 36 height 9
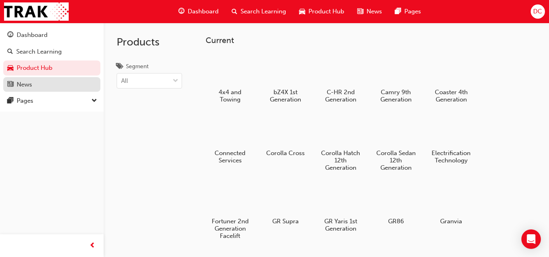
click at [50, 81] on div "News" at bounding box center [51, 85] width 89 height 10
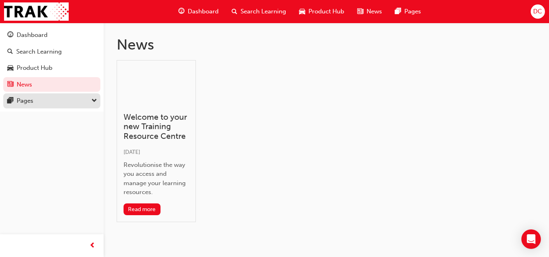
click at [41, 107] on button "Pages" at bounding box center [51, 101] width 97 height 15
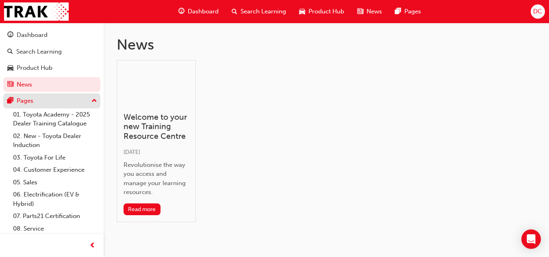
click at [61, 97] on div "Pages" at bounding box center [51, 101] width 89 height 10
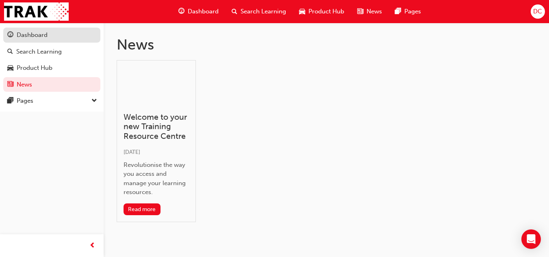
click at [57, 39] on div "Dashboard" at bounding box center [51, 35] width 89 height 10
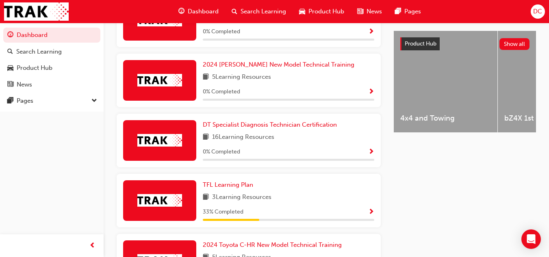
scroll to position [313, 0]
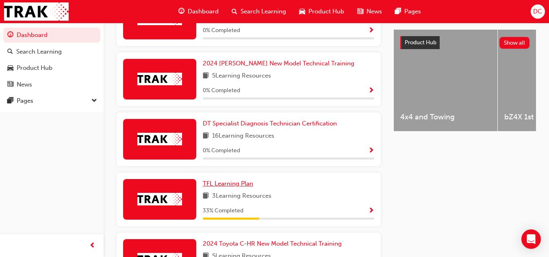
click at [230, 187] on span "TFL Learning Plan" at bounding box center [228, 183] width 50 height 7
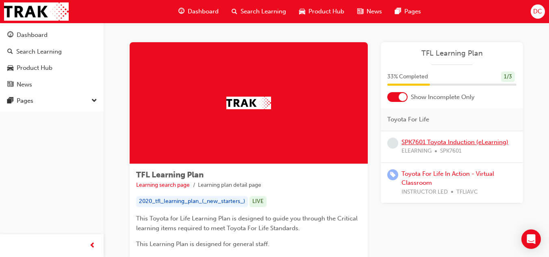
click at [450, 141] on link "SPK7601 Toyota Induction (eLearning)" at bounding box center [455, 142] width 107 height 7
click at [450, 174] on link "Toyota For Life In Action - Virtual Classroom" at bounding box center [448, 178] width 93 height 17
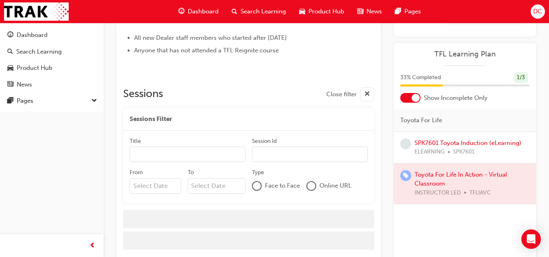
scroll to position [462, 0]
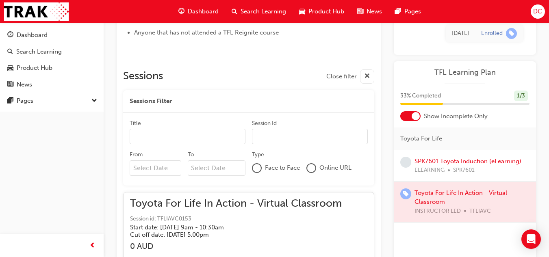
click at [368, 74] on span "cross-icon" at bounding box center [367, 77] width 6 height 10
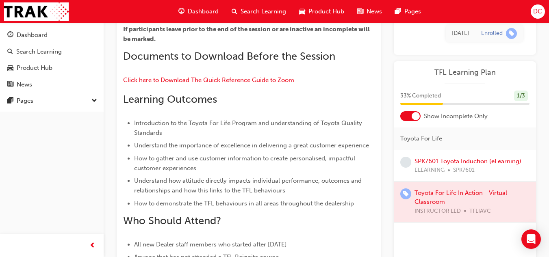
scroll to position [0, 0]
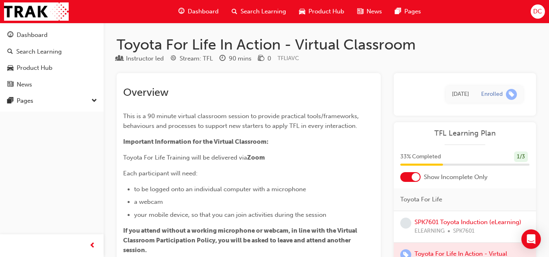
click at [435, 171] on div "33 % Completed 1 / 3" at bounding box center [465, 162] width 142 height 21
click at [462, 162] on div "33 % Completed 1 / 3" at bounding box center [465, 157] width 129 height 11
click at [451, 101] on td "[DATE]" at bounding box center [460, 94] width 29 height 17
click at [516, 157] on div "1 / 3" at bounding box center [521, 157] width 14 height 11
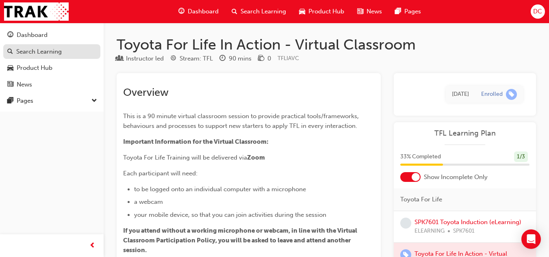
click at [43, 57] on link "Search Learning" at bounding box center [51, 51] width 97 height 15
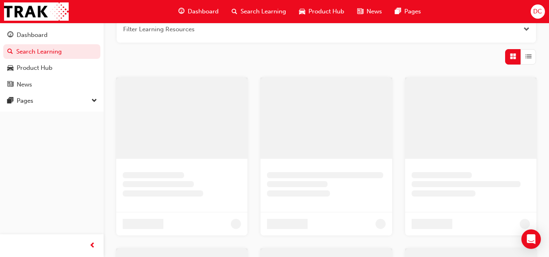
scroll to position [10, 0]
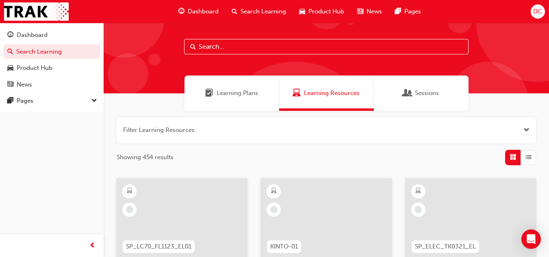
click at [535, 11] on span "DC" at bounding box center [538, 11] width 9 height 9
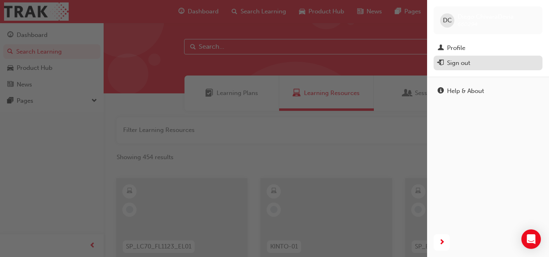
click at [479, 64] on div "Sign out" at bounding box center [488, 63] width 101 height 10
